Goal: Task Accomplishment & Management: Manage account settings

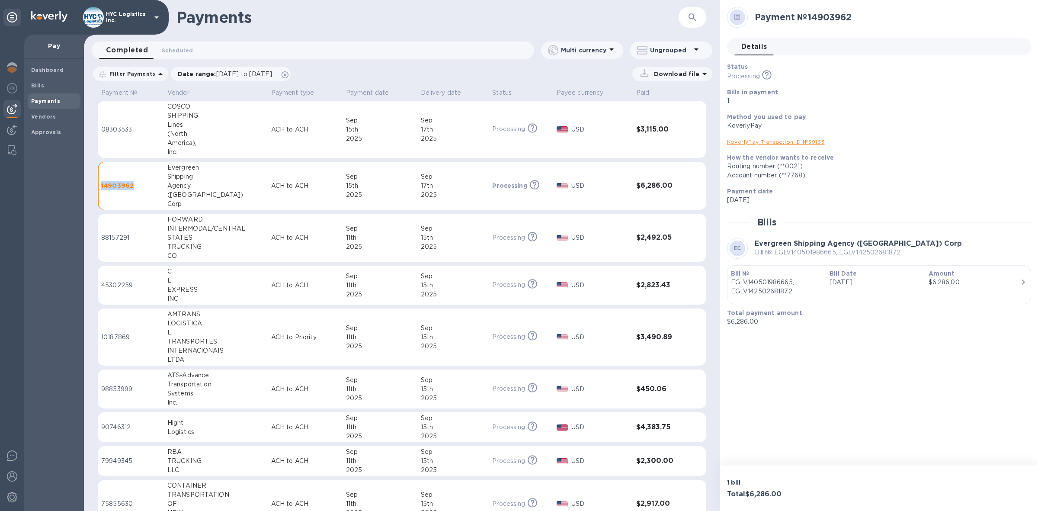
click at [45, 98] on b "Payments" at bounding box center [45, 101] width 29 height 6
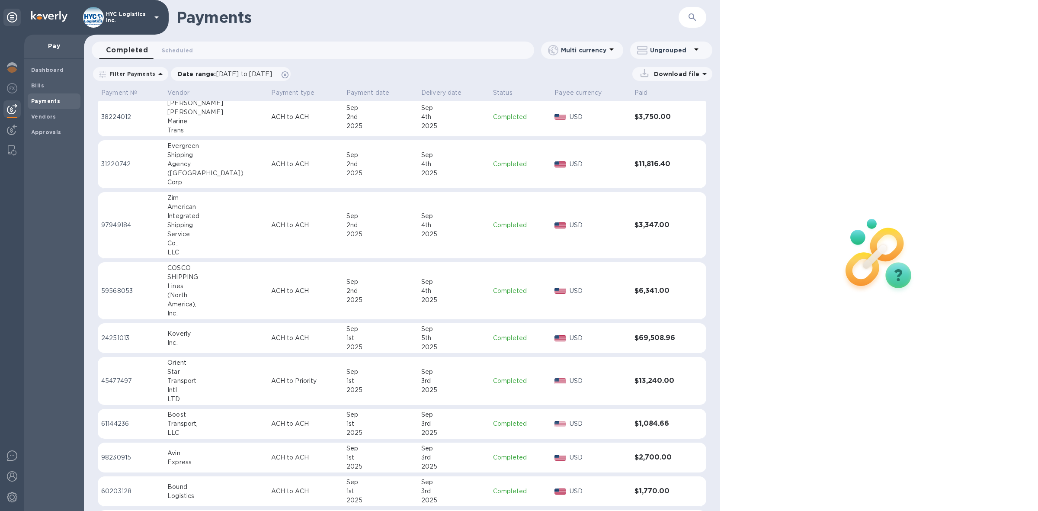
scroll to position [1288, 0]
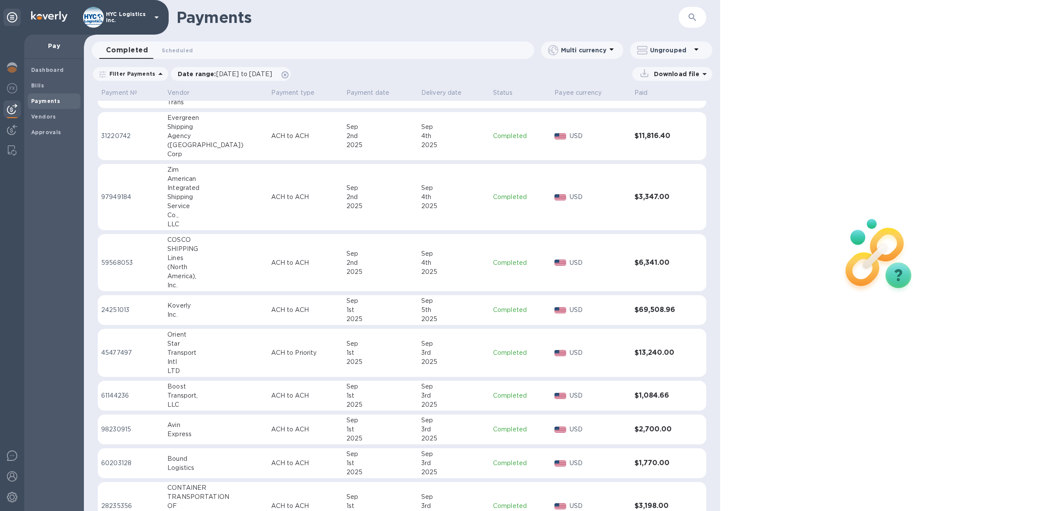
click at [174, 433] on div "Express" at bounding box center [215, 434] width 97 height 9
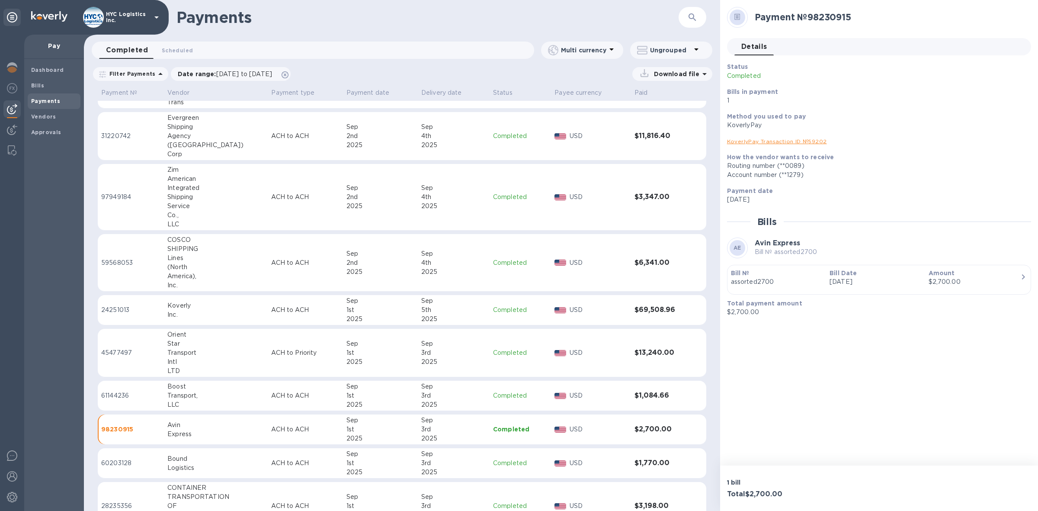
click at [807, 139] on link "KoverlyPay Transaction ID № 59202" at bounding box center [777, 141] width 100 height 6
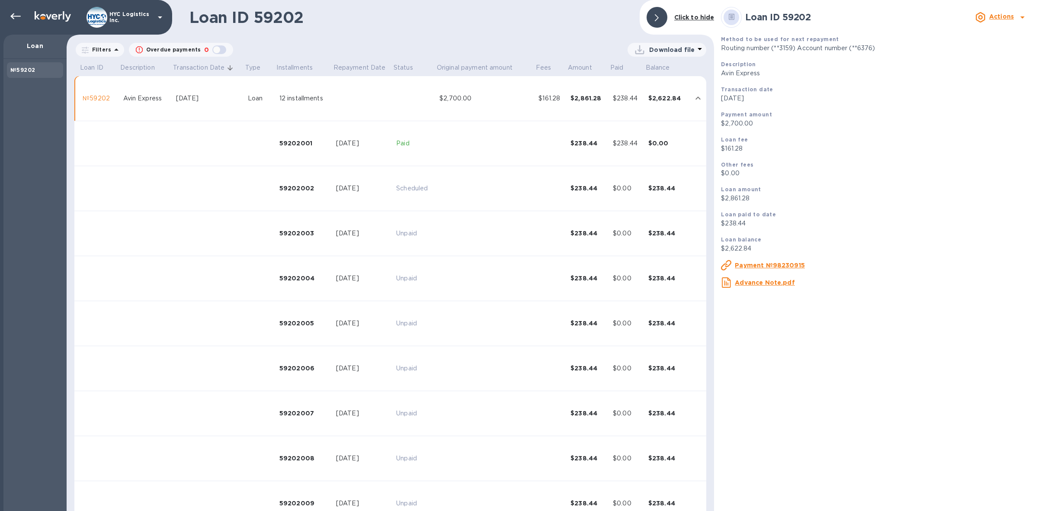
click at [786, 263] on u "Payment №98230915" at bounding box center [770, 265] width 70 height 7
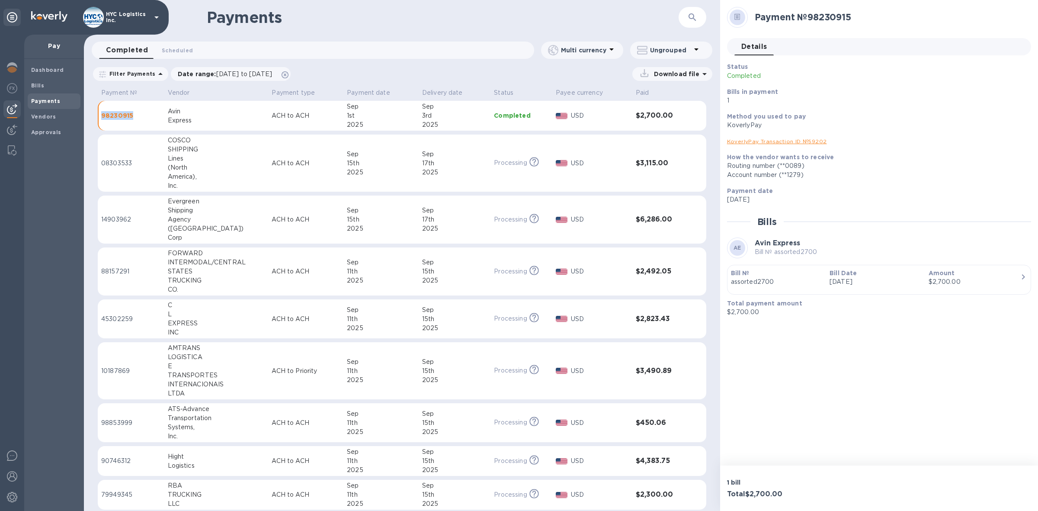
drag, startPoint x: 137, startPoint y: 115, endPoint x: 100, endPoint y: 118, distance: 36.9
click at [100, 118] on td "98230915" at bounding box center [131, 116] width 67 height 30
click at [147, 74] on p "Filter Payments" at bounding box center [130, 73] width 49 height 7
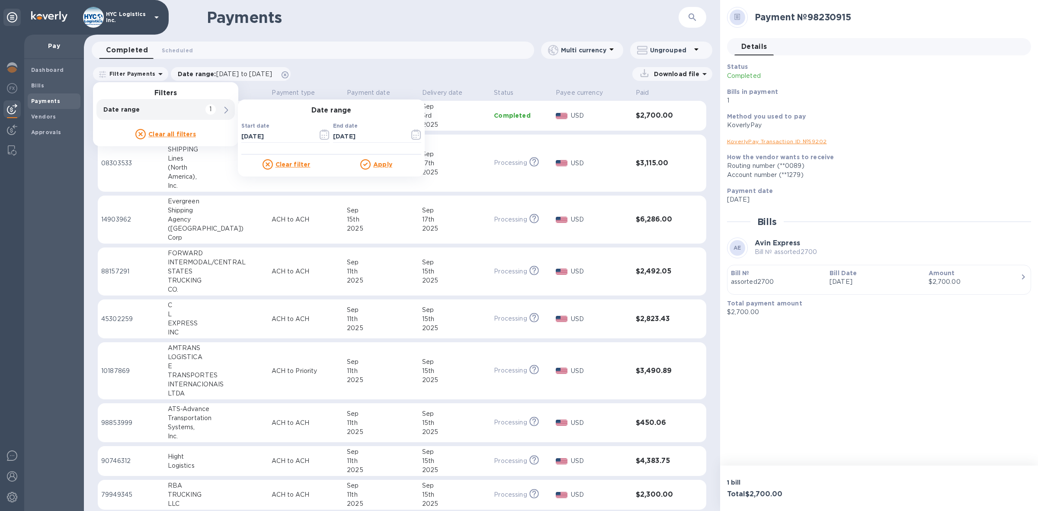
click at [398, 68] on div "Download file" at bounding box center [503, 74] width 417 height 14
